Goal: Task Accomplishment & Management: Use online tool/utility

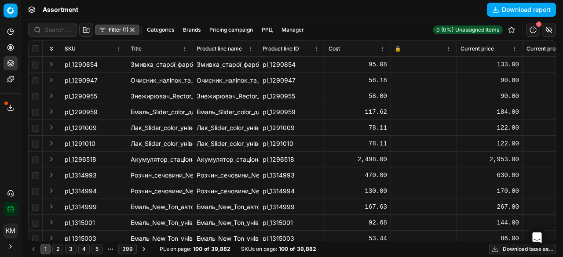
click at [504, 13] on button "Download report" at bounding box center [520, 10] width 69 height 14
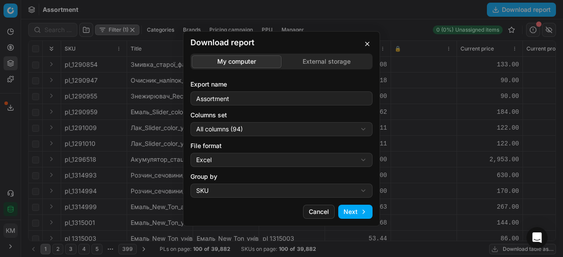
click at [347, 214] on button "Next" at bounding box center [355, 212] width 34 height 14
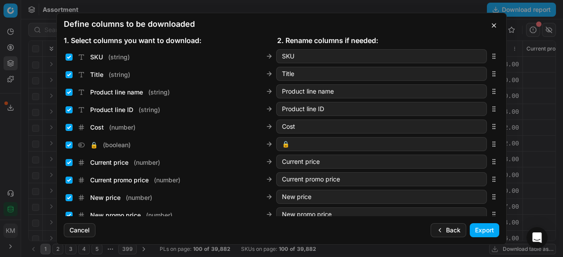
click at [471, 230] on div "Back Export" at bounding box center [464, 230] width 69 height 14
click at [475, 232] on button "Export" at bounding box center [483, 230] width 29 height 14
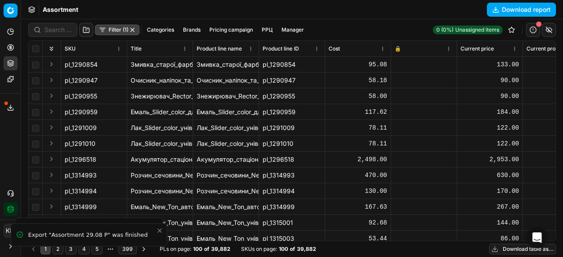
click at [15, 104] on button "Export service" at bounding box center [11, 108] width 14 height 14
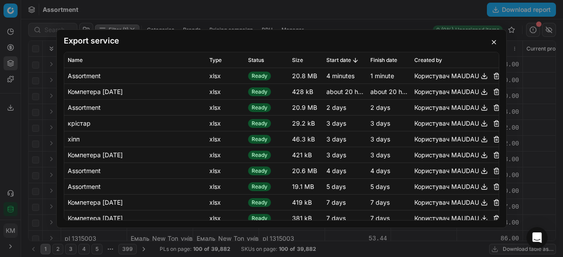
click at [479, 77] on button "button" at bounding box center [484, 75] width 11 height 11
